Goal: Check status: Check status

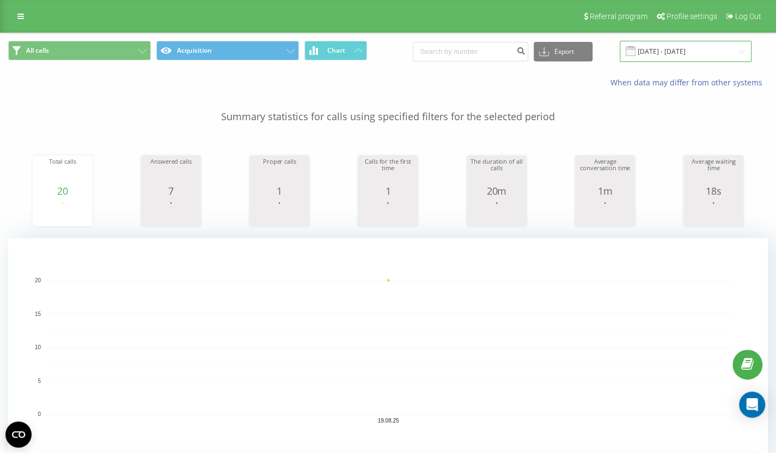
click at [666, 52] on input "[DATE] - [DATE]" at bounding box center [685, 51] width 132 height 21
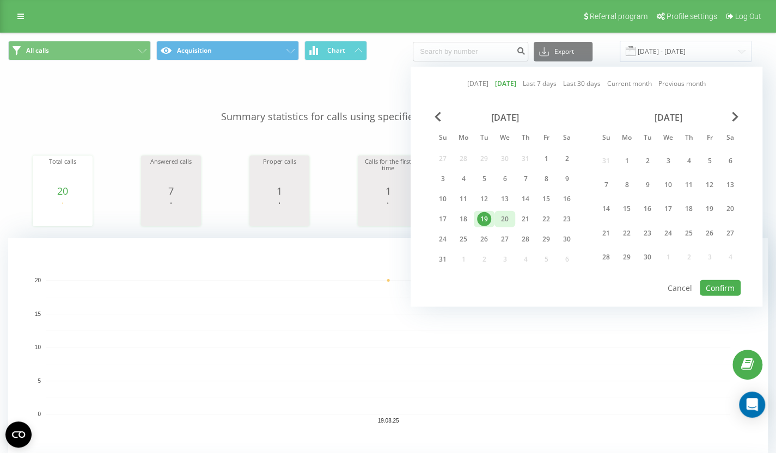
click at [502, 223] on div "20" at bounding box center [505, 219] width 14 height 14
click at [734, 286] on button "Confirm" at bounding box center [720, 288] width 41 height 16
type input "[DATE] - [DATE]"
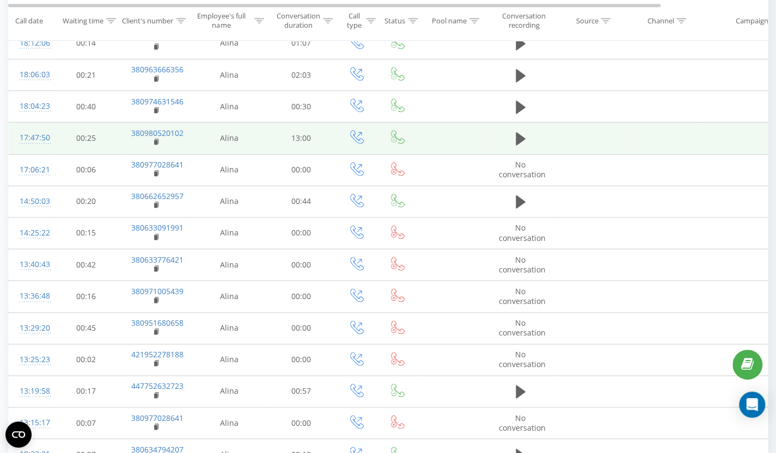
scroll to position [687, 0]
